Goal: Transaction & Acquisition: Purchase product/service

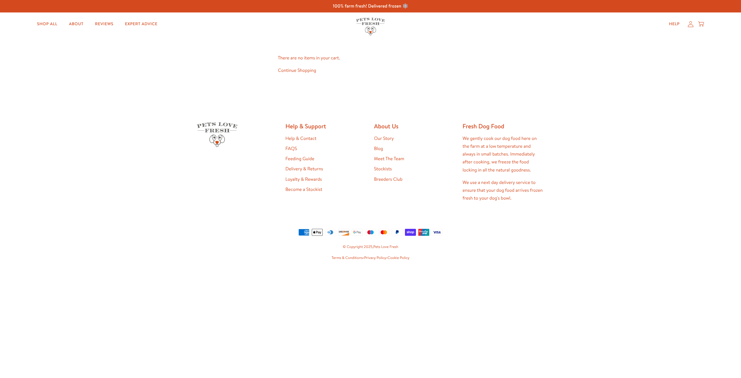
click at [309, 71] on link "Continue Shopping" at bounding box center [297, 70] width 38 height 6
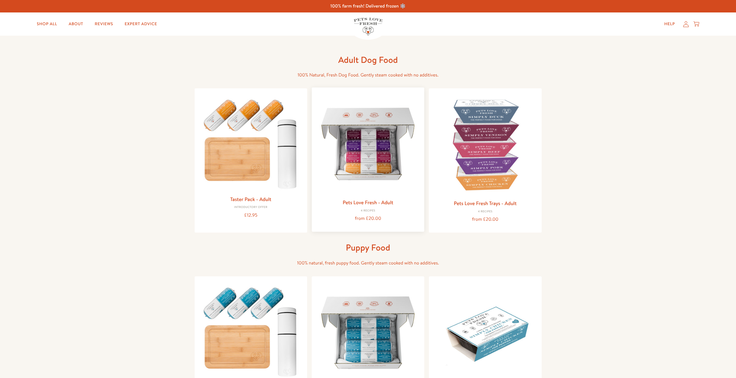
click at [352, 128] on img at bounding box center [367, 143] width 103 height 103
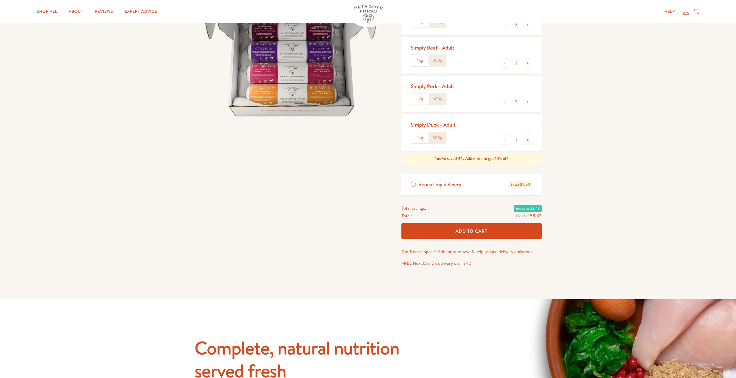
scroll to position [29, 0]
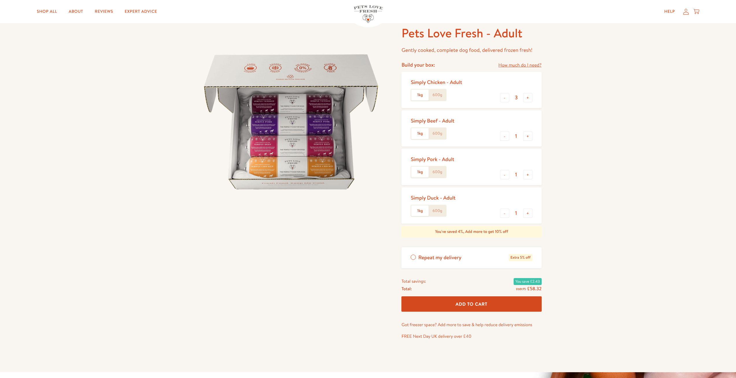
click at [438, 100] on div "1kg 600g" at bounding box center [429, 95] width 36 height 12
click at [438, 96] on label "600g" at bounding box center [437, 94] width 17 height 11
click at [0, 0] on input "600g" at bounding box center [0, 0] width 0 height 0
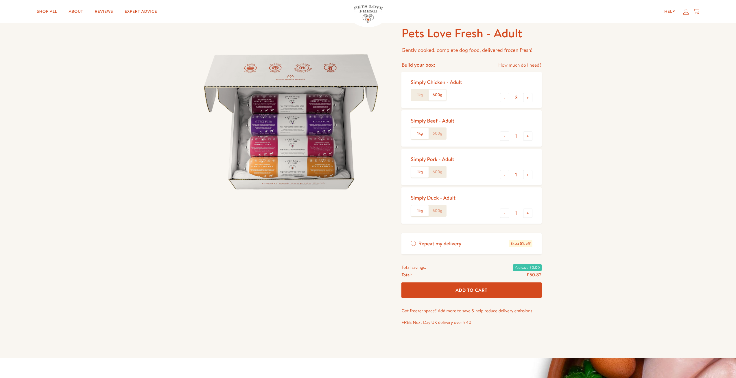
click at [438, 133] on label "600g" at bounding box center [437, 133] width 17 height 11
click at [0, 0] on input "600g" at bounding box center [0, 0] width 0 height 0
click at [444, 173] on label "600g" at bounding box center [437, 171] width 17 height 11
click at [0, 0] on input "600g" at bounding box center [0, 0] width 0 height 0
click at [444, 214] on label "600g" at bounding box center [437, 210] width 17 height 11
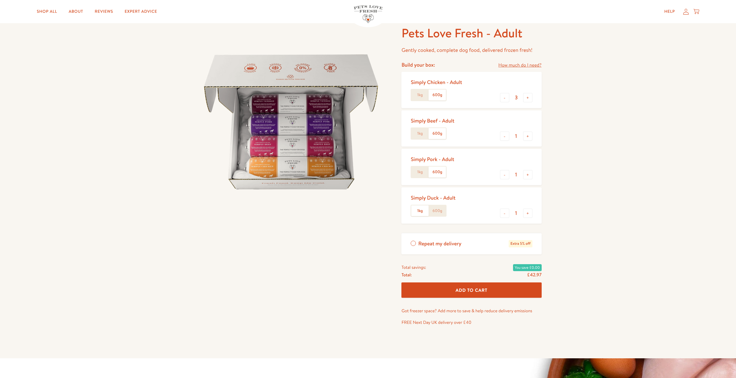
click at [0, 0] on input "600g" at bounding box center [0, 0] width 0 height 0
click at [430, 242] on span "Repeat my delivery" at bounding box center [439, 243] width 43 height 7
click at [0, 0] on input "Repeat my delivery Extra 5% off" at bounding box center [0, 0] width 0 height 0
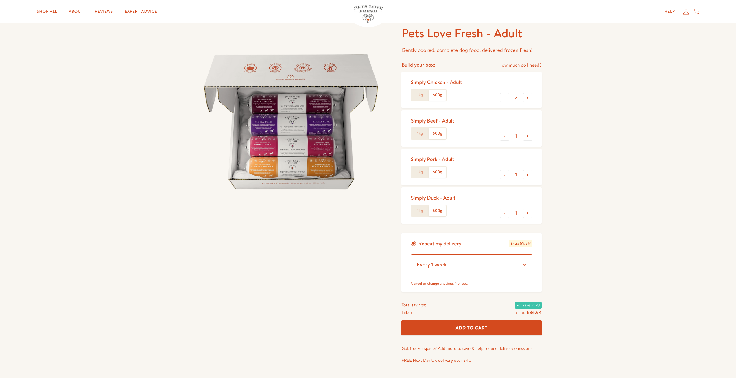
click at [477, 267] on select "Every 1 week Every 2 weeks Every 3 weeks Every 5 weeks Every 7 weeks Every 11 w…" at bounding box center [471, 264] width 121 height 21
click at [477, 266] on select "Every 1 week Every 2 weeks Every 3 weeks Every 5 weeks Every 7 weeks Every 11 w…" at bounding box center [471, 264] width 121 height 21
click at [521, 264] on select "Every 1 week Every 2 weeks Every 3 weeks Every 5 weeks Every 7 weeks Every 11 w…" at bounding box center [471, 264] width 121 height 21
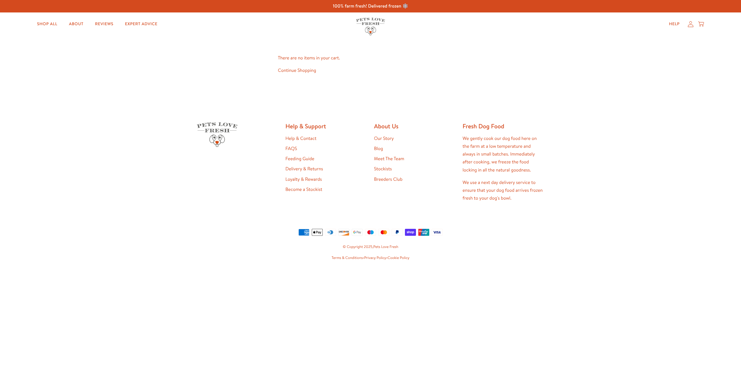
click at [301, 71] on link "Continue Shopping" at bounding box center [297, 70] width 38 height 6
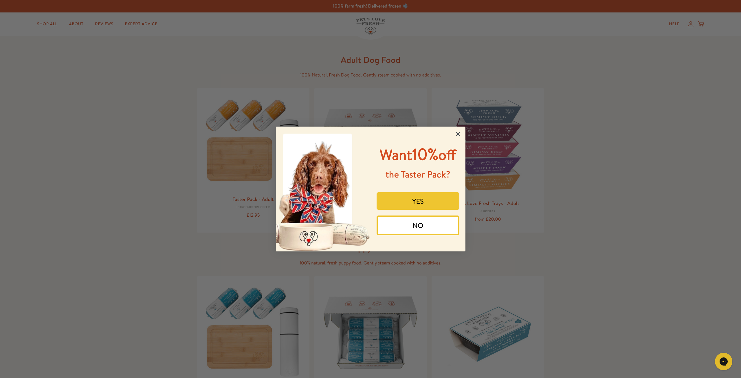
click at [442, 200] on button "YES" at bounding box center [417, 200] width 83 height 17
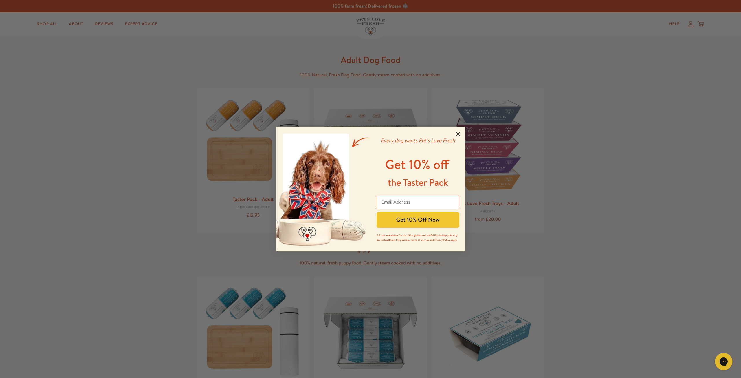
click at [459, 132] on circle "Close dialog" at bounding box center [458, 134] width 10 height 10
